Goal: Transaction & Acquisition: Subscribe to service/newsletter

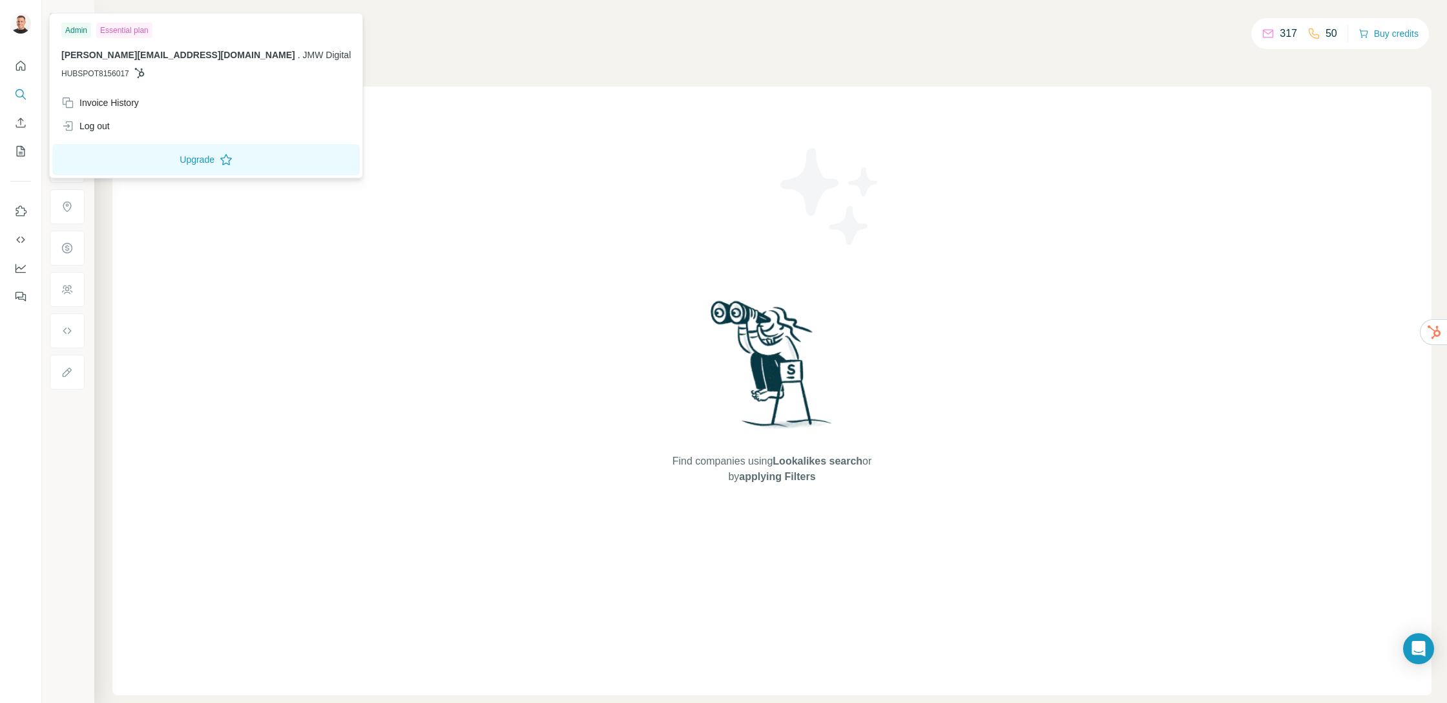
click at [25, 24] on img at bounding box center [20, 23] width 21 height 21
click at [23, 25] on img at bounding box center [20, 23] width 21 height 21
click at [397, 56] on div "Companies People" at bounding box center [771, 54] width 1319 height 27
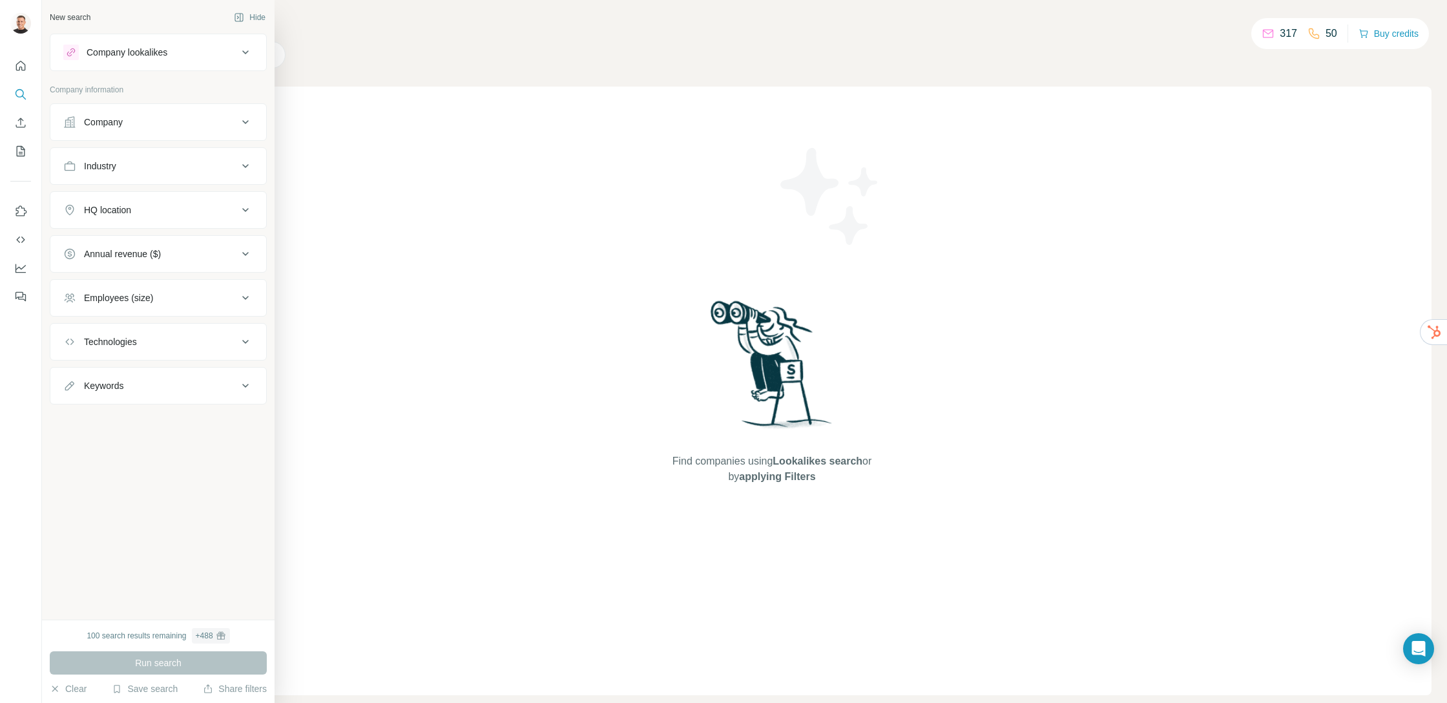
click at [61, 21] on div "New search" at bounding box center [70, 18] width 41 height 12
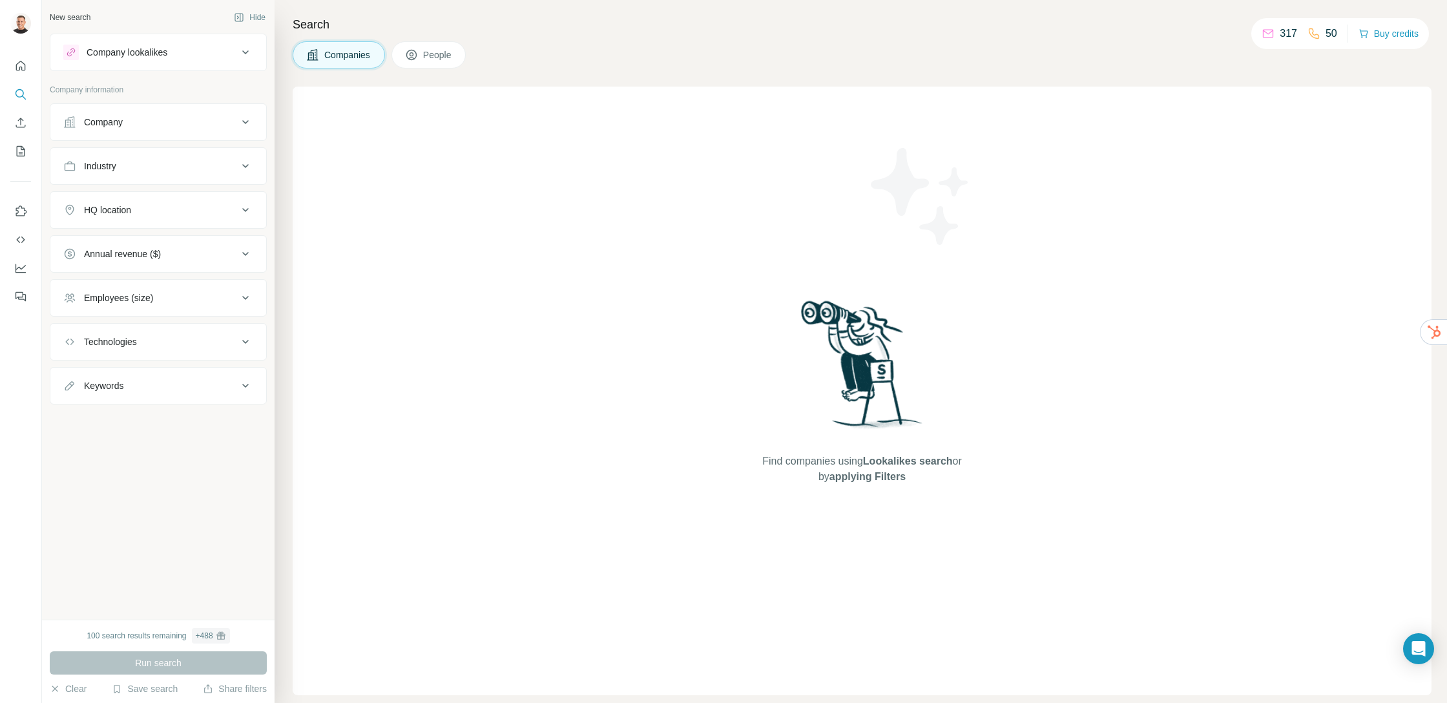
click at [20, 63] on icon "Quick start" at bounding box center [20, 65] width 13 height 13
click at [14, 69] on button "Quick start" at bounding box center [20, 65] width 21 height 23
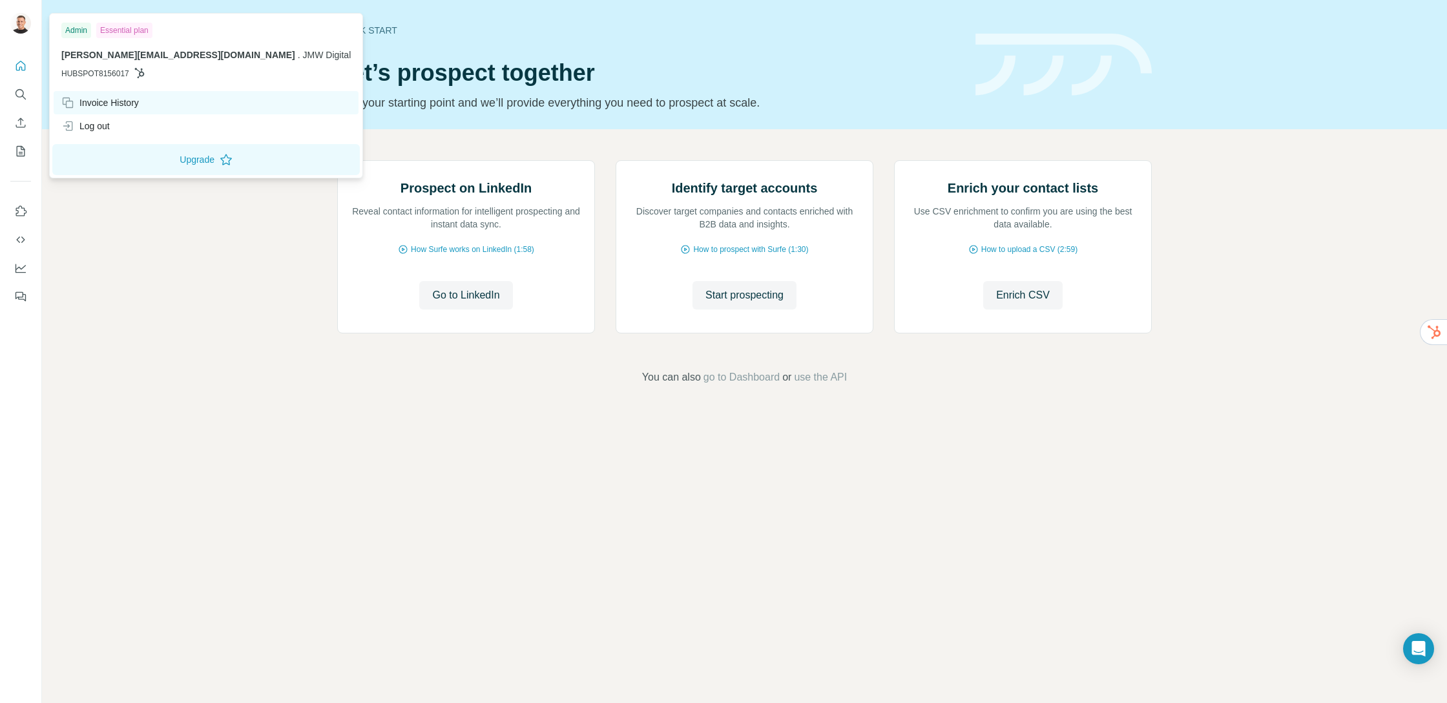
click at [105, 107] on div "Invoice History" at bounding box center [100, 102] width 78 height 13
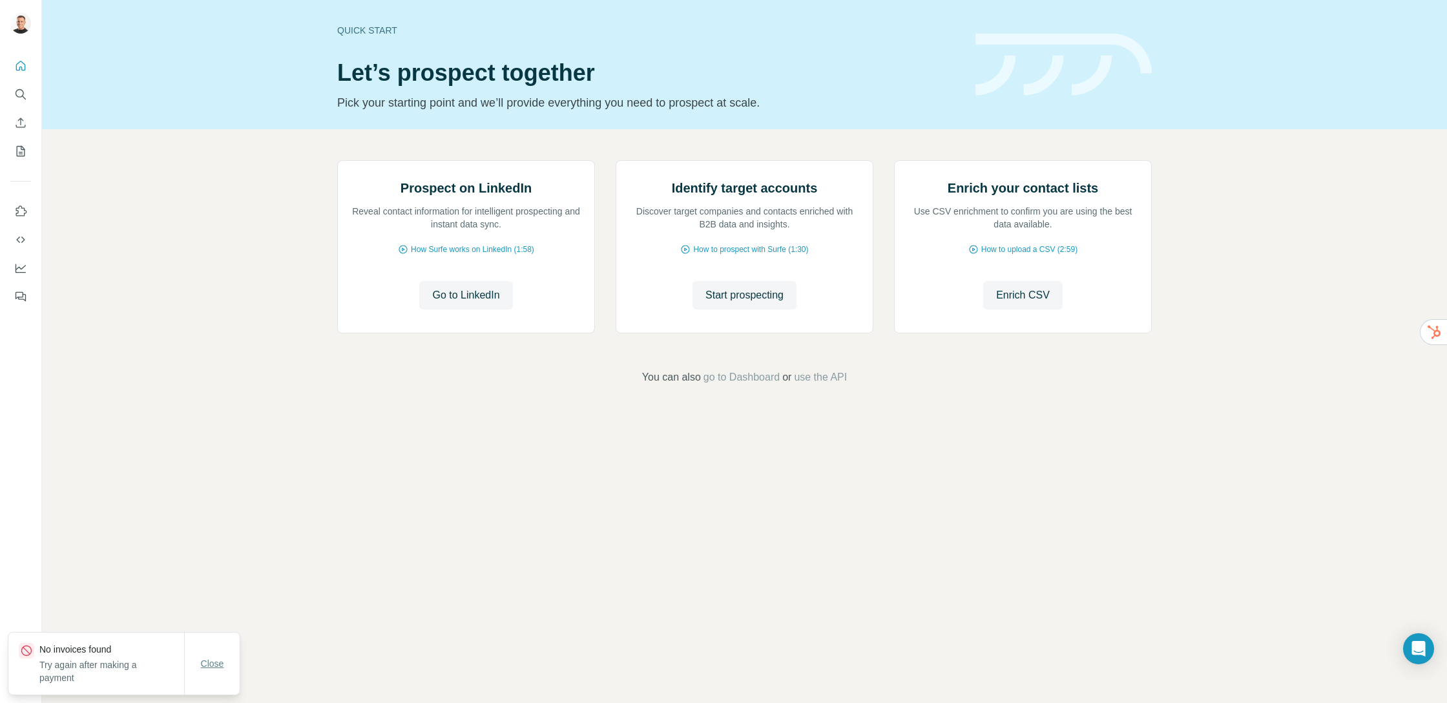
click at [214, 656] on button "Close" at bounding box center [212, 663] width 41 height 23
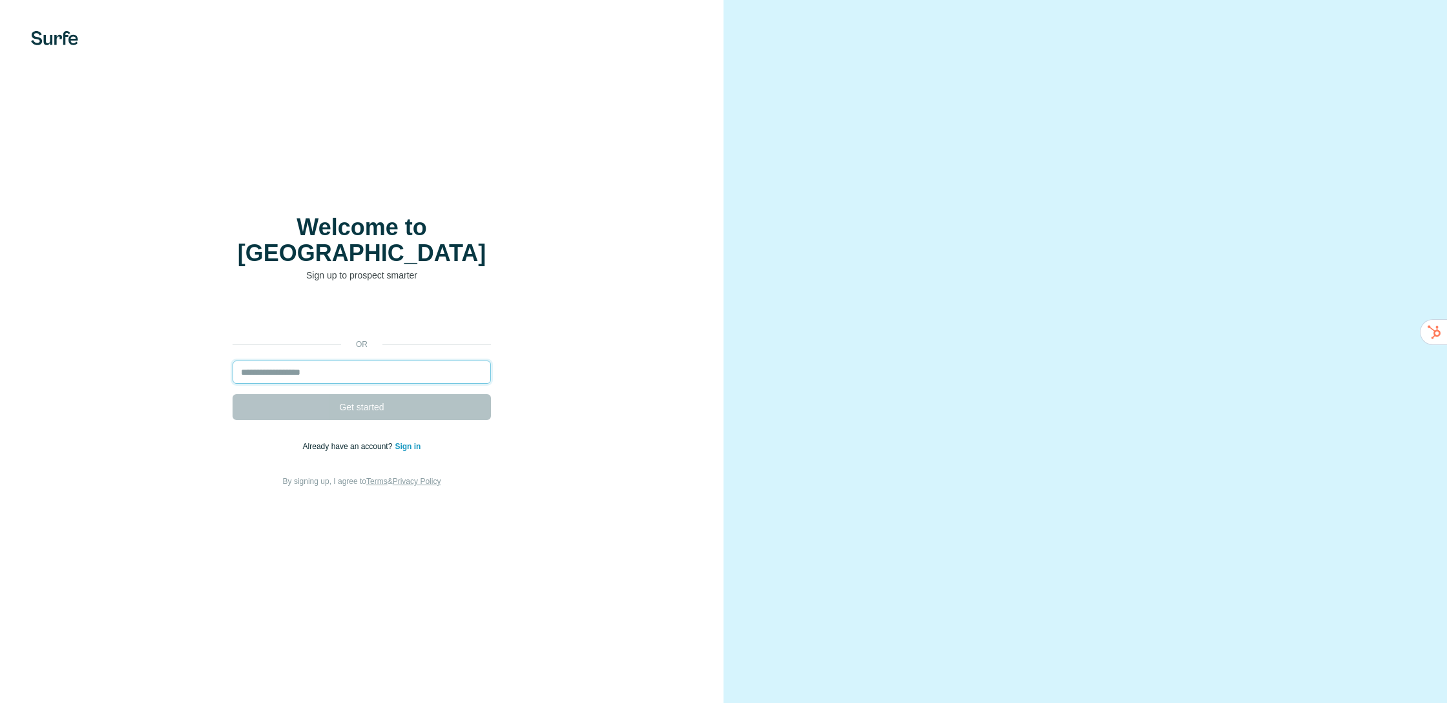
drag, startPoint x: 360, startPoint y: 362, endPoint x: 351, endPoint y: 356, distance: 10.8
click at [356, 361] on input "email" at bounding box center [362, 372] width 258 height 23
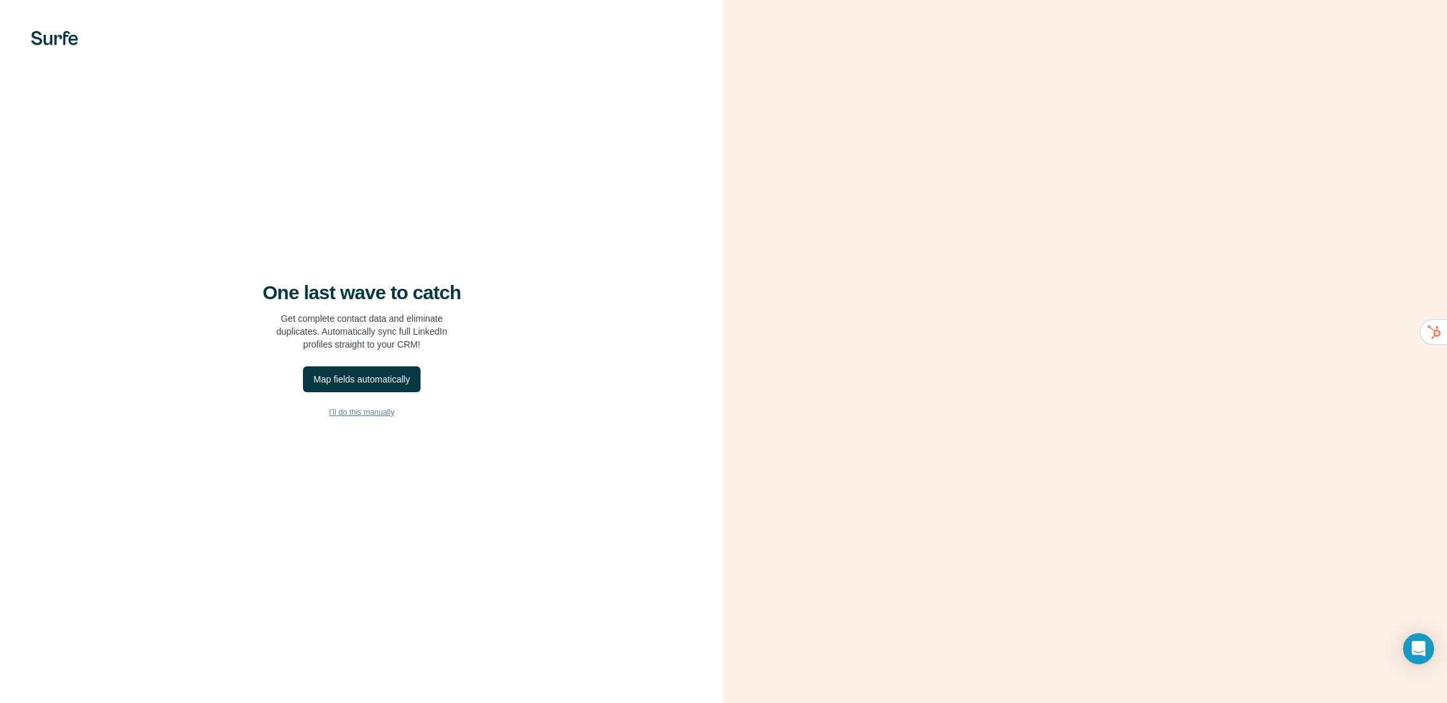
click at [366, 412] on span "I’ll do this manually" at bounding box center [361, 412] width 65 height 12
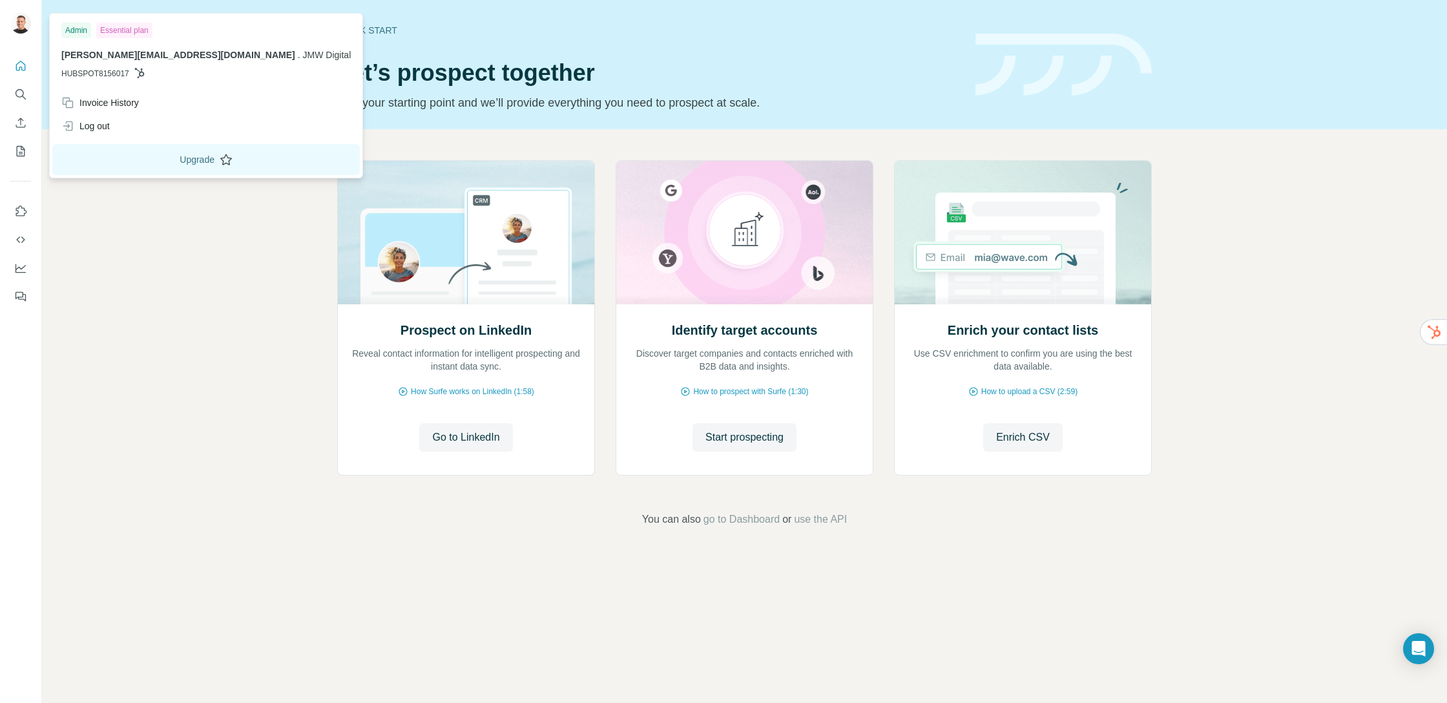
click at [124, 157] on button "Upgrade" at bounding box center [206, 159] width 308 height 31
click at [134, 155] on button "Upgrade" at bounding box center [206, 159] width 308 height 31
